Goal: Answer question/provide support

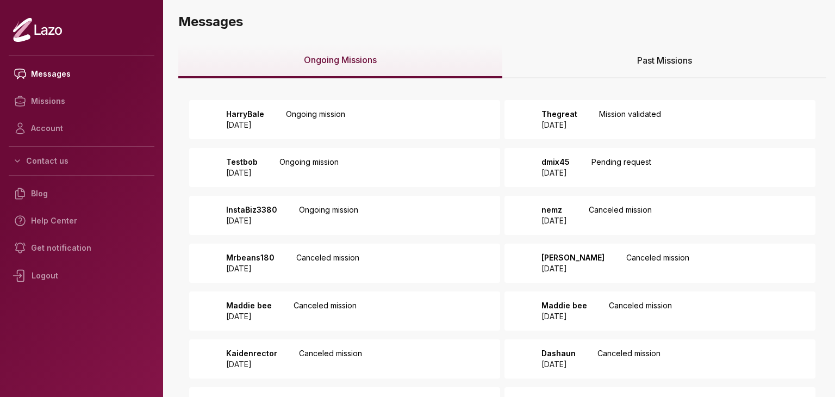
click at [624, 161] on p "Pending request" at bounding box center [622, 168] width 60 height 22
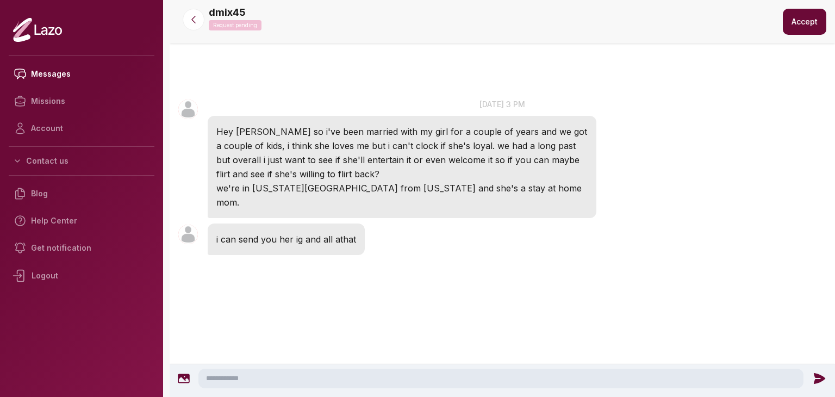
click at [435, 369] on textarea at bounding box center [501, 379] width 605 height 20
type textarea "**********"
click at [816, 374] on icon at bounding box center [821, 378] width 11 height 11
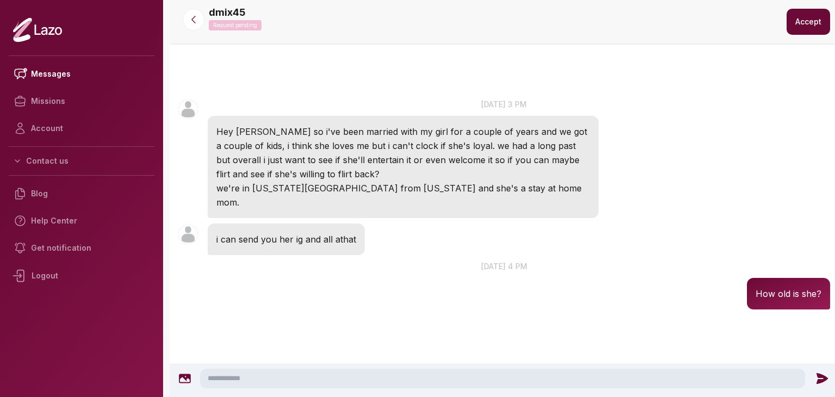
click at [791, 21] on button "Accept" at bounding box center [809, 22] width 44 height 26
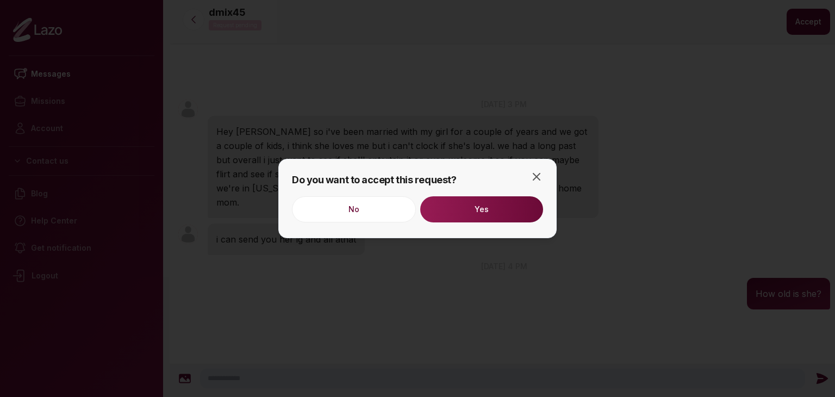
click at [525, 209] on button "Yes" at bounding box center [481, 209] width 123 height 26
click at [540, 172] on icon "button" at bounding box center [536, 176] width 13 height 13
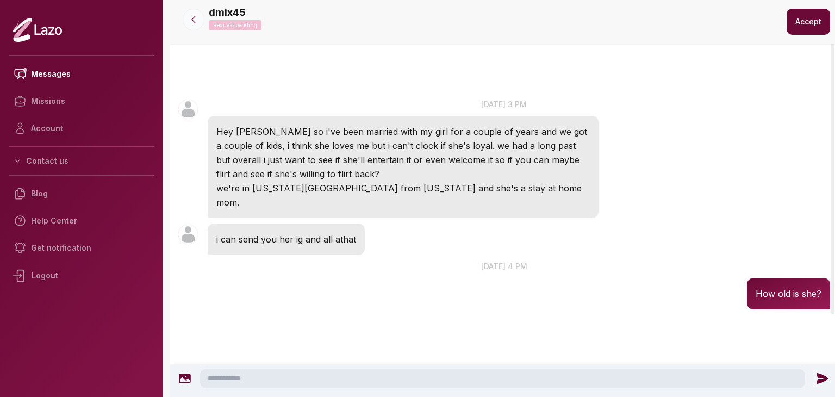
click at [185, 15] on button at bounding box center [194, 20] width 22 height 22
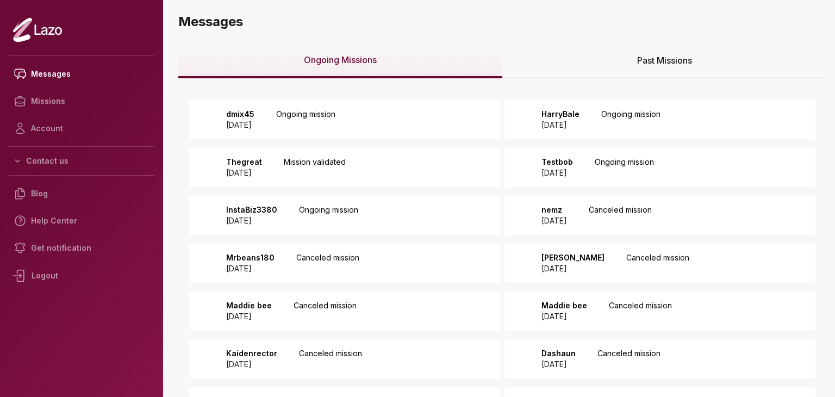
click at [609, 118] on div "HarryBale 2025 August 12 Ongoing mission" at bounding box center [598, 120] width 126 height 22
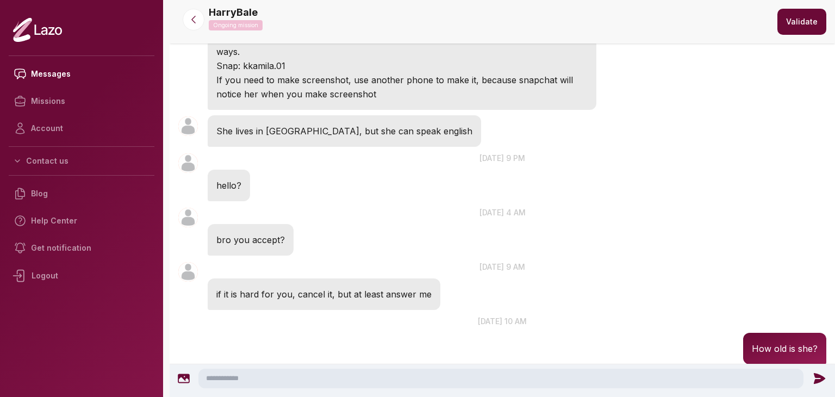
scroll to position [27, 0]
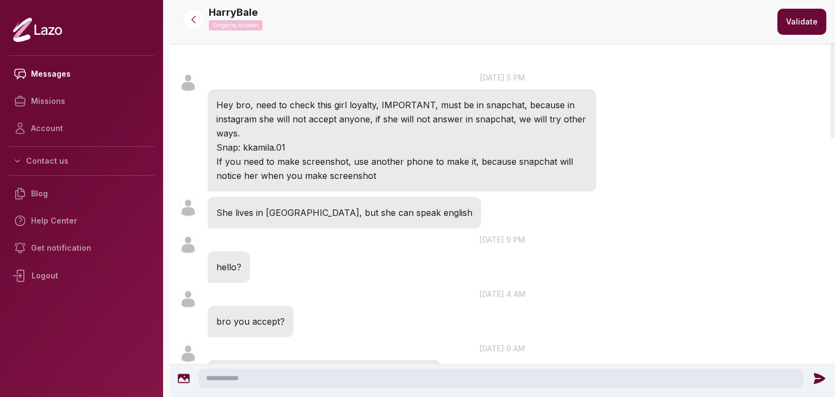
click at [328, 387] on textarea at bounding box center [501, 379] width 605 height 20
type textarea "**********"
click at [815, 373] on icon at bounding box center [822, 378] width 14 height 14
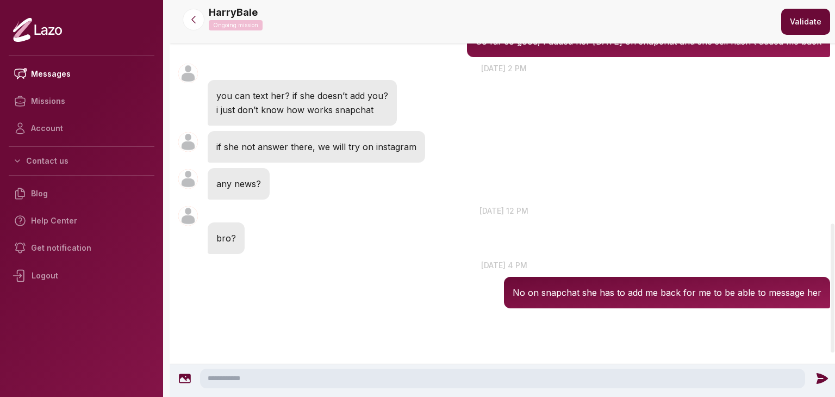
scroll to position [763, 0]
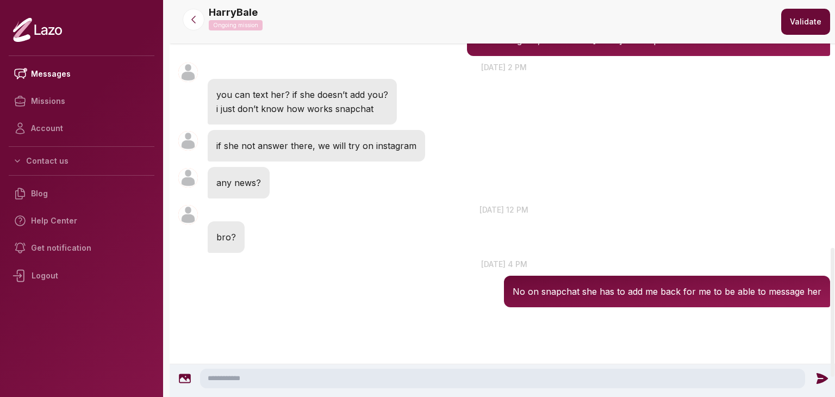
click at [739, 371] on textarea at bounding box center [502, 379] width 605 height 20
type textarea "**********"
click at [825, 379] on icon at bounding box center [821, 378] width 11 height 11
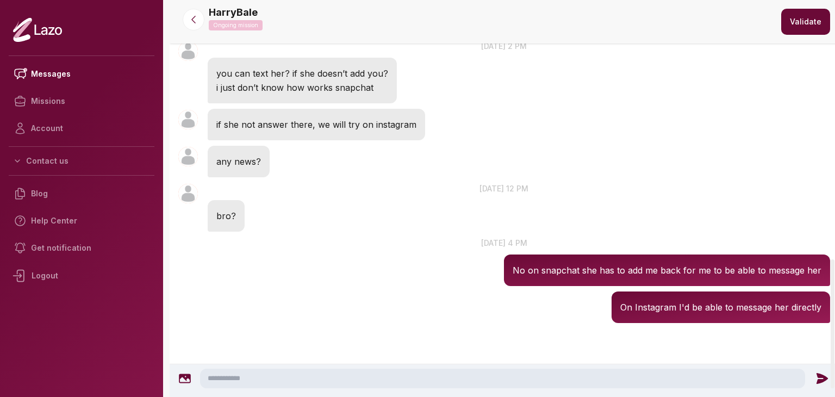
scroll to position [799, 0]
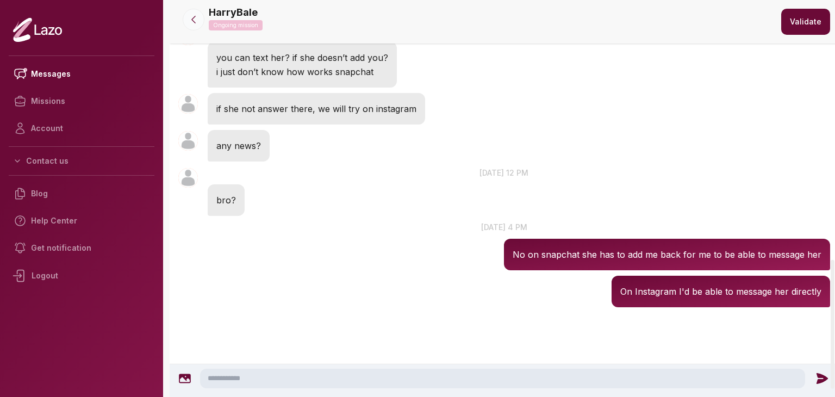
click at [197, 19] on icon at bounding box center [193, 19] width 11 height 11
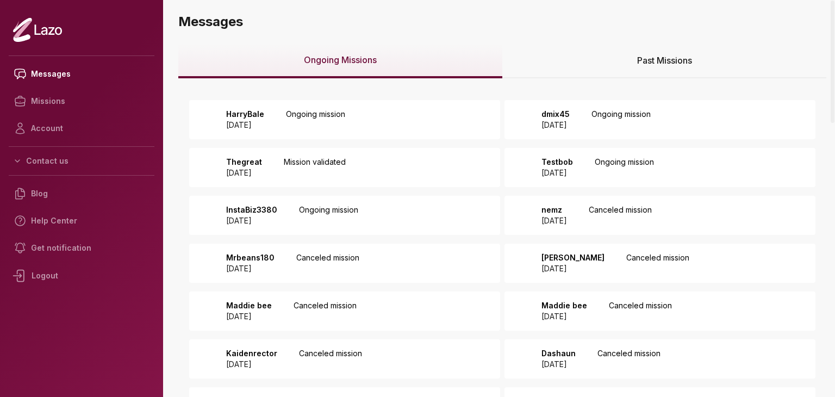
click at [444, 166] on div "Thegreat 2025 August 11 Mission validated" at bounding box center [344, 167] width 311 height 39
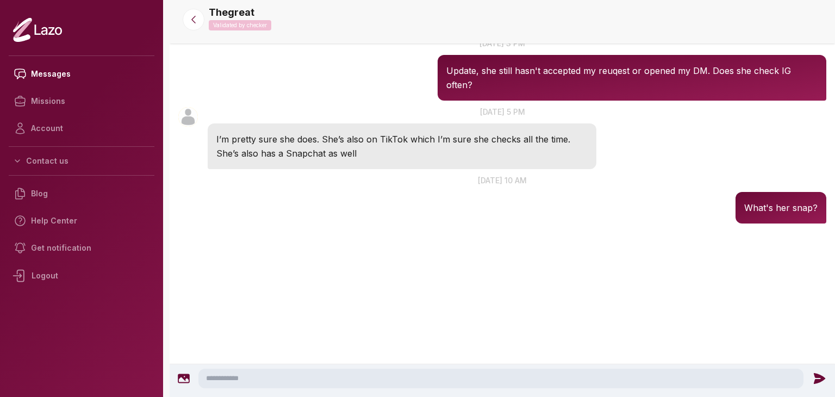
scroll to position [479, 0]
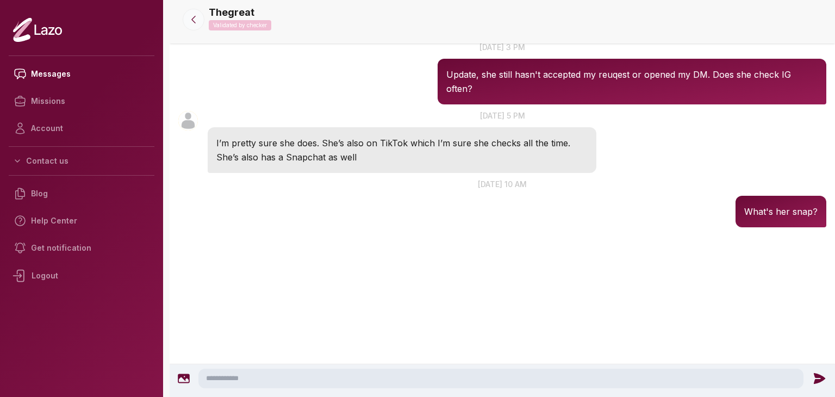
click at [194, 22] on icon at bounding box center [193, 19] width 3 height 7
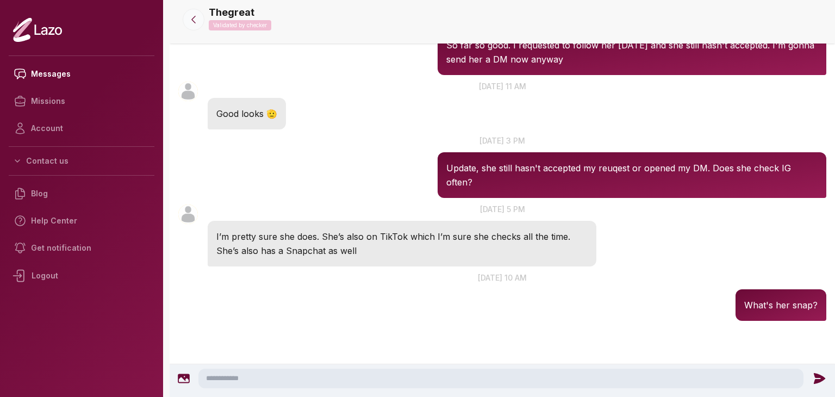
scroll to position [385, 0]
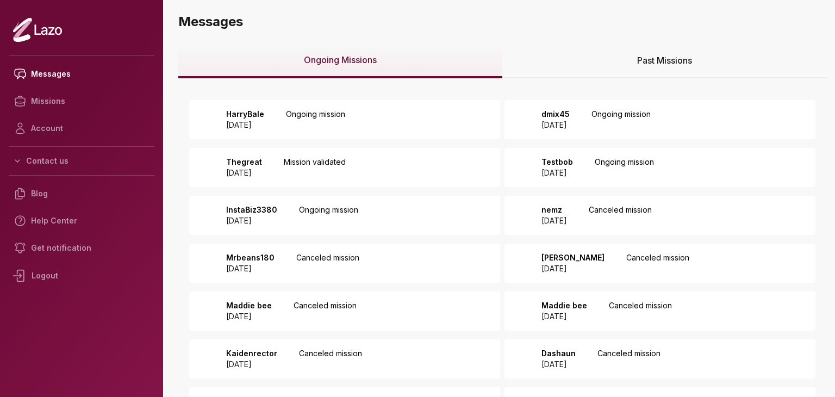
click at [644, 172] on p "Ongoing mission" at bounding box center [624, 168] width 59 height 22
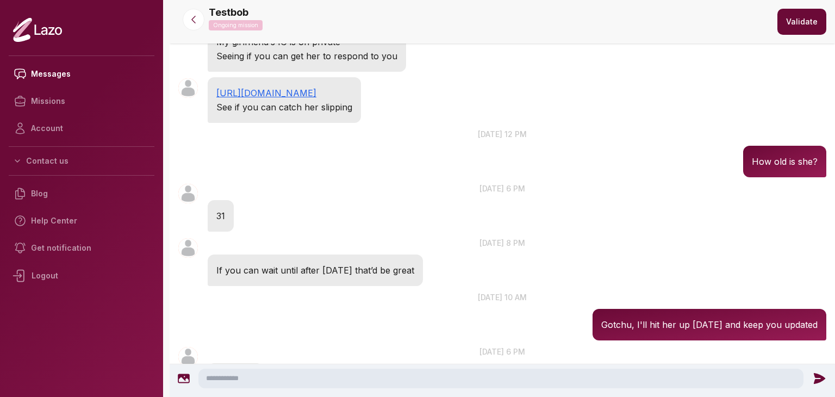
scroll to position [330, 0]
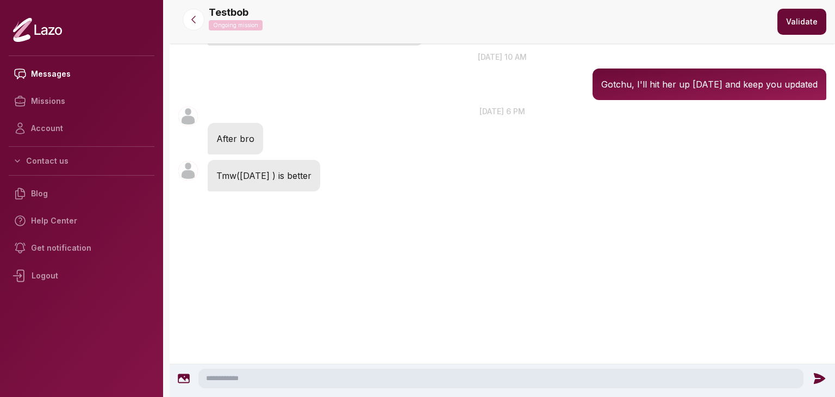
click at [320, 375] on textarea at bounding box center [501, 379] width 605 height 20
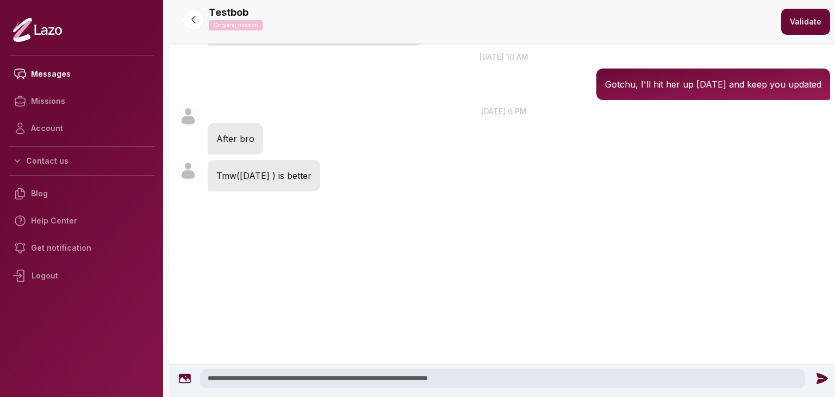
type textarea "**********"
click at [816, 375] on icon at bounding box center [821, 378] width 11 height 11
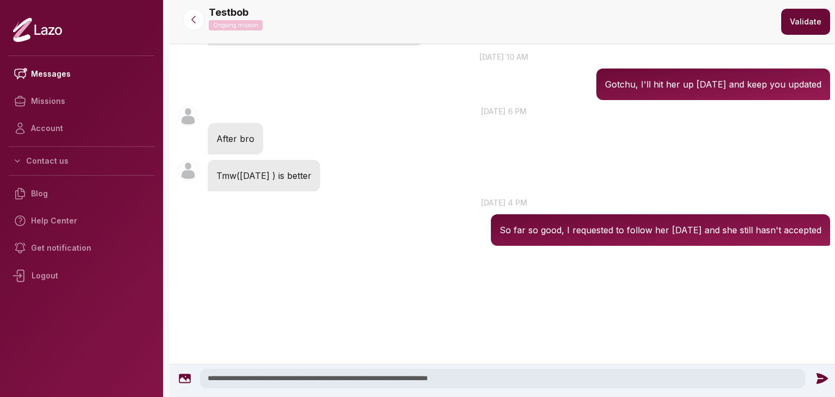
scroll to position [269, 0]
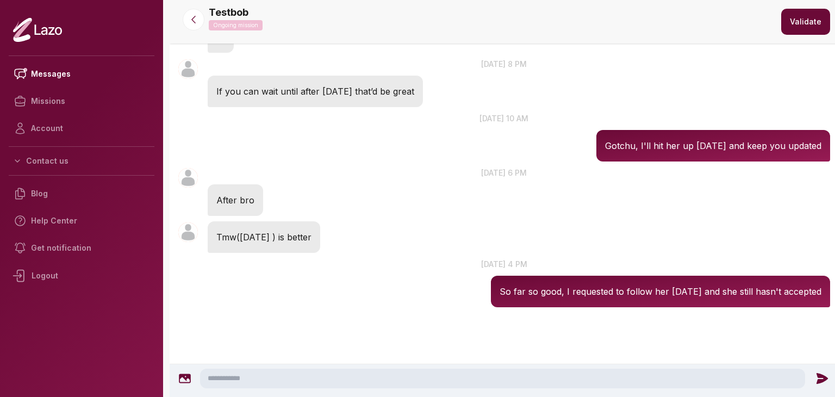
click at [769, 376] on textarea at bounding box center [502, 379] width 605 height 20
type textarea "**********"
click at [818, 370] on div "**********" at bounding box center [505, 379] width 660 height 20
click at [817, 377] on icon at bounding box center [821, 378] width 11 height 11
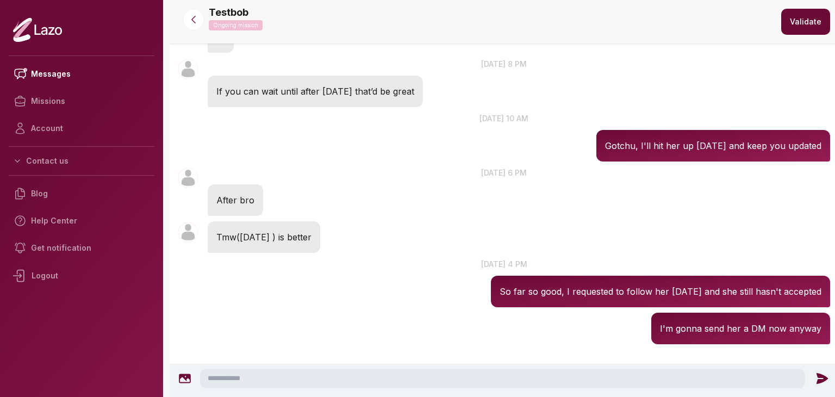
scroll to position [306, 0]
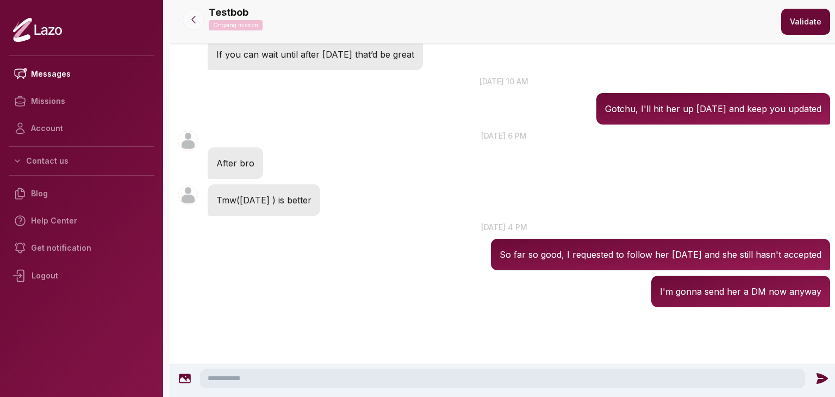
click at [200, 23] on button at bounding box center [194, 20] width 22 height 22
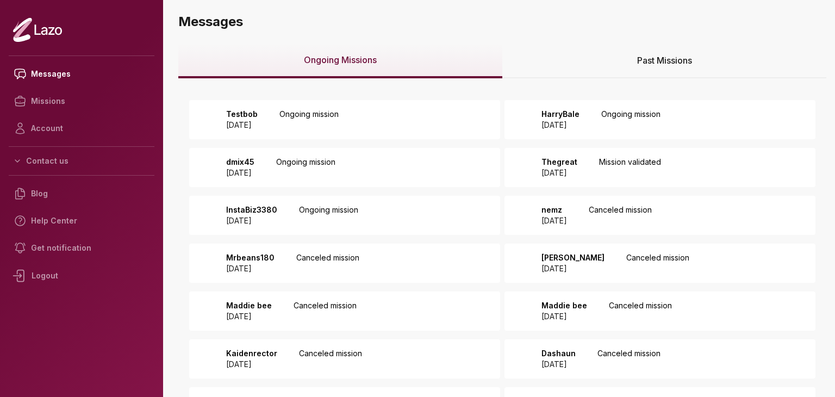
click at [399, 216] on div "InstaBiz3380 2025 August 14 Ongoing mission" at bounding box center [344, 215] width 311 height 39
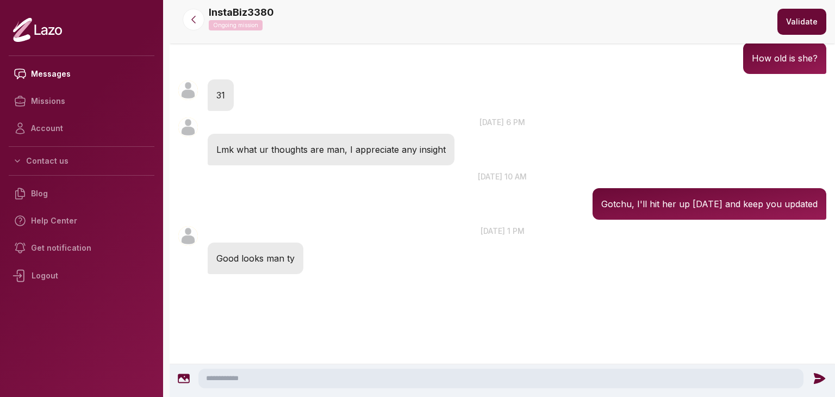
scroll to position [355, 0]
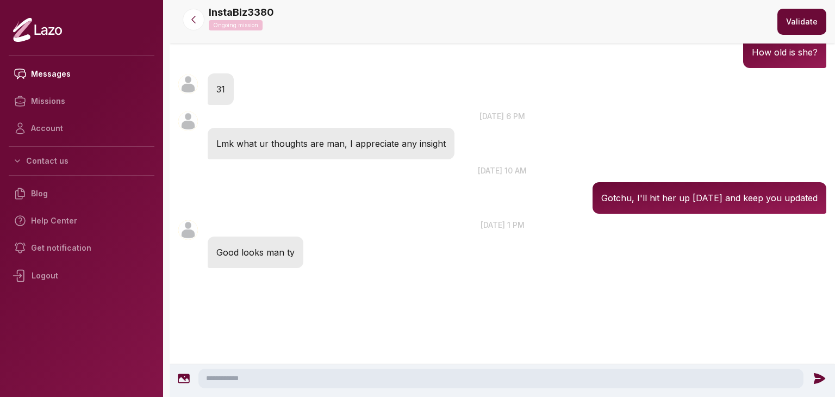
click at [379, 373] on textarea at bounding box center [501, 379] width 605 height 20
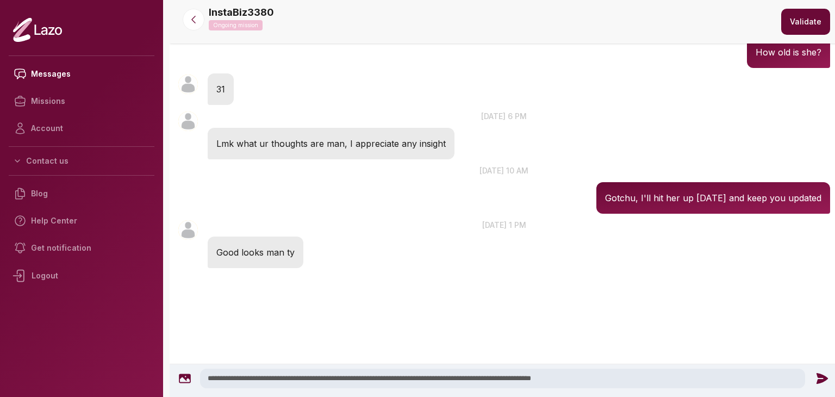
type textarea "**********"
click at [815, 377] on icon at bounding box center [822, 378] width 14 height 14
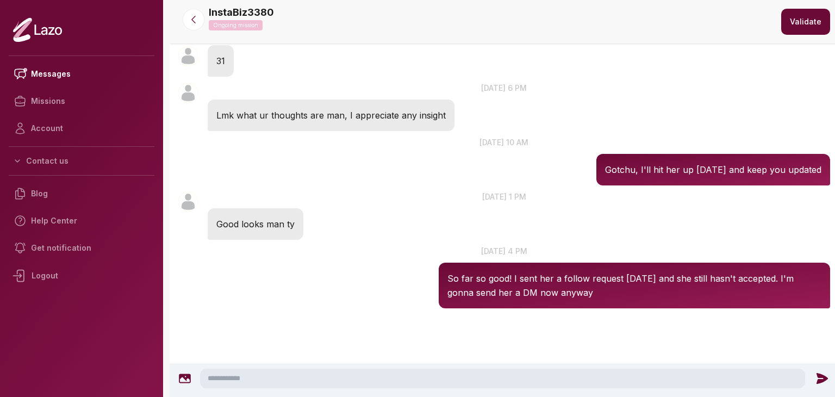
scroll to position [384, 0]
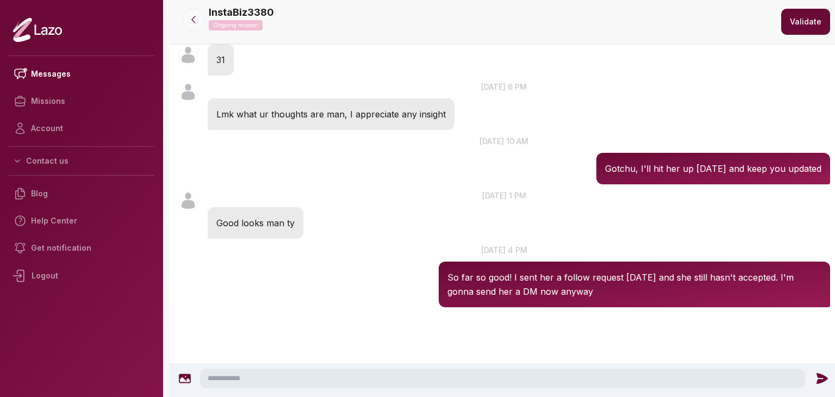
click at [193, 20] on icon at bounding box center [193, 19] width 11 height 11
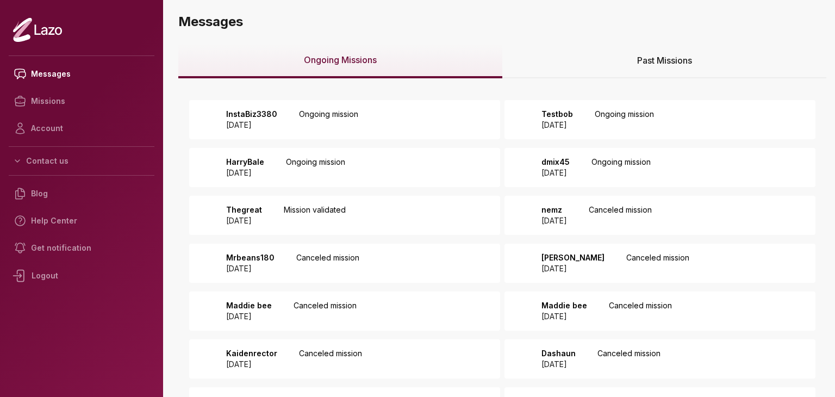
click at [647, 67] on div "Past Missions" at bounding box center [665, 61] width 324 height 35
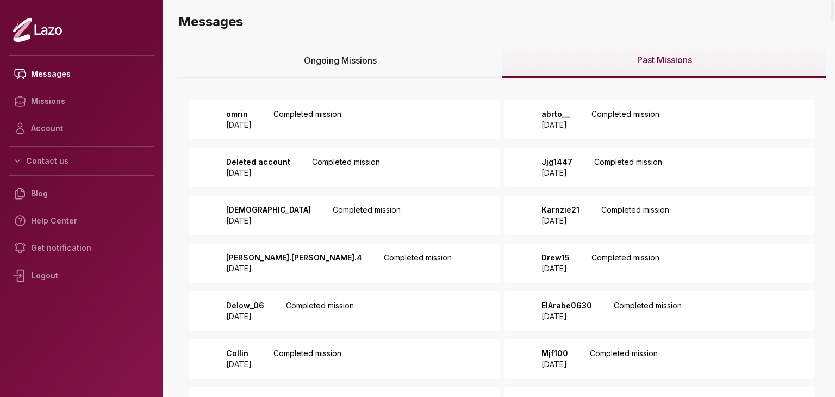
click at [364, 67] on div "Ongoing Missions" at bounding box center [340, 61] width 324 height 35
